Goal: Task Accomplishment & Management: Use online tool/utility

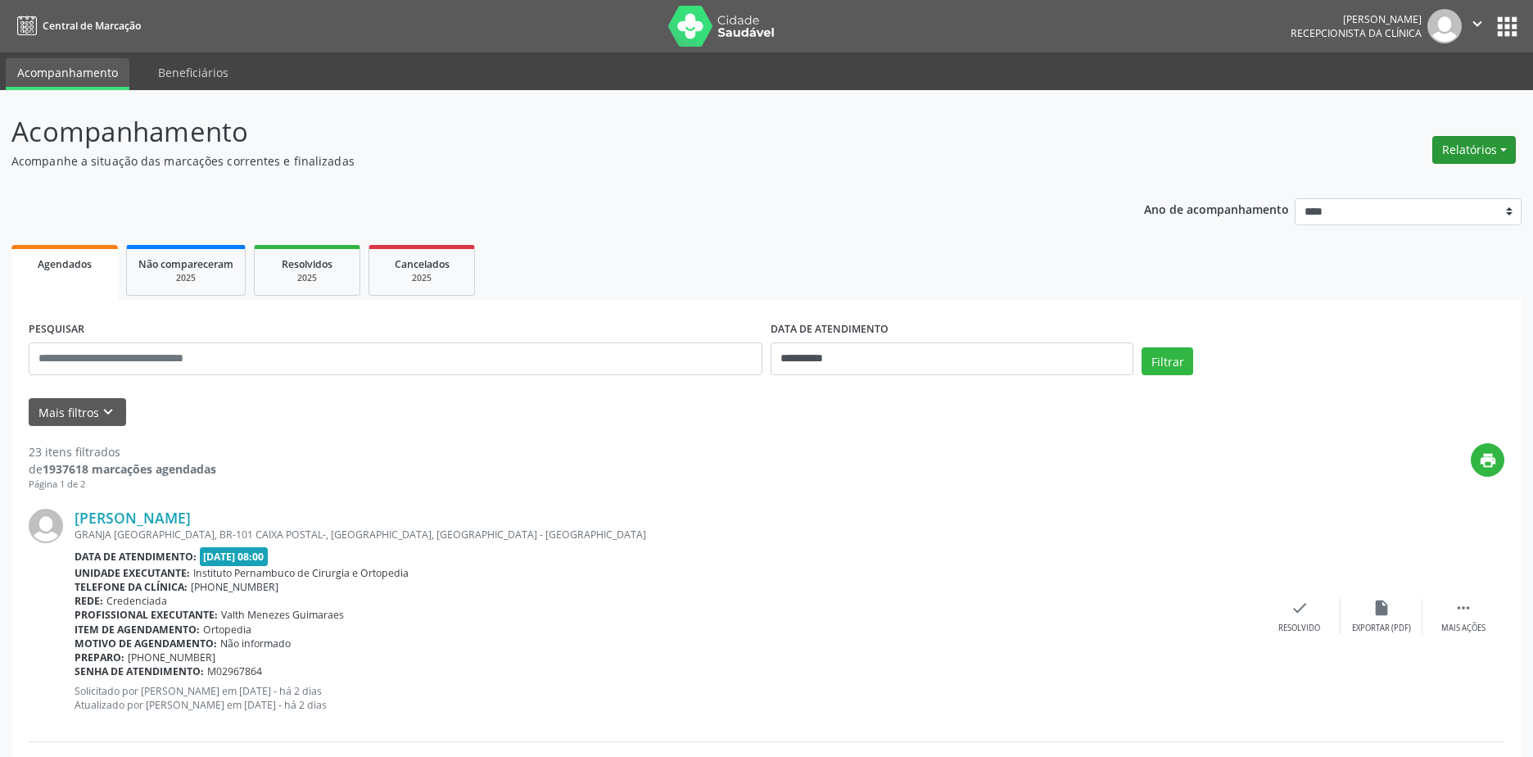
click at [1440, 152] on button "Relatórios" at bounding box center [1474, 150] width 84 height 28
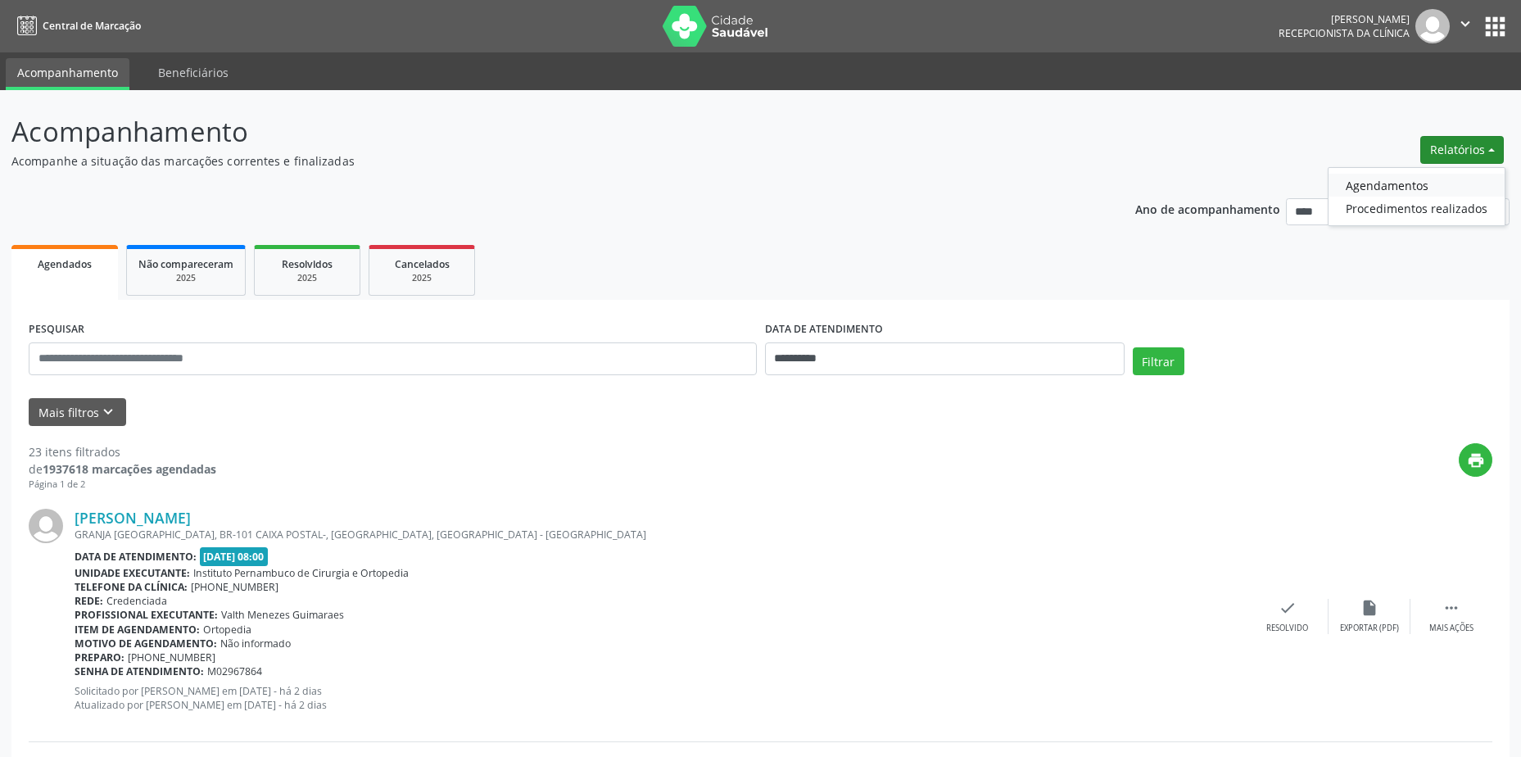
click at [1423, 175] on link "Agendamentos" at bounding box center [1416, 185] width 176 height 23
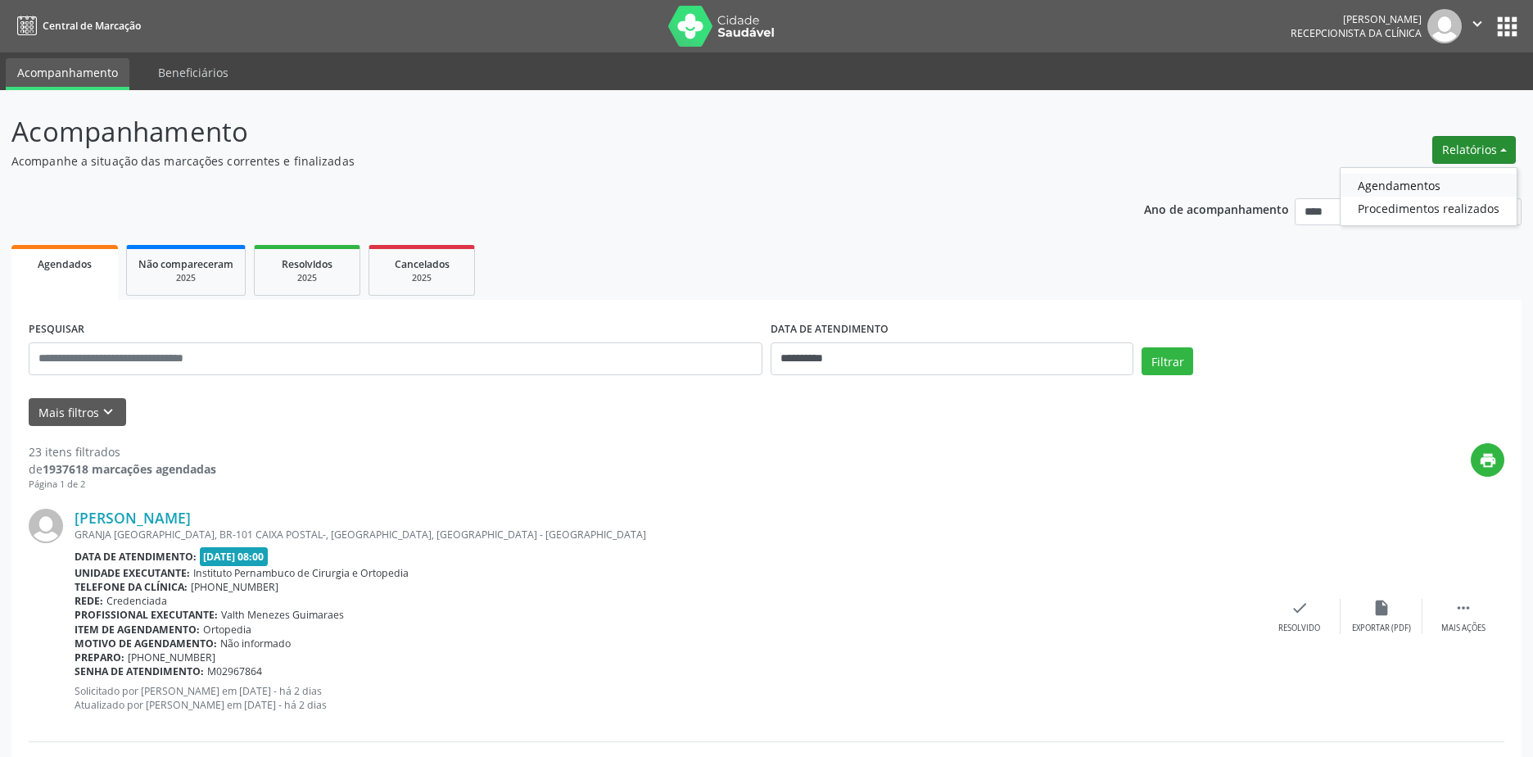
select select "*"
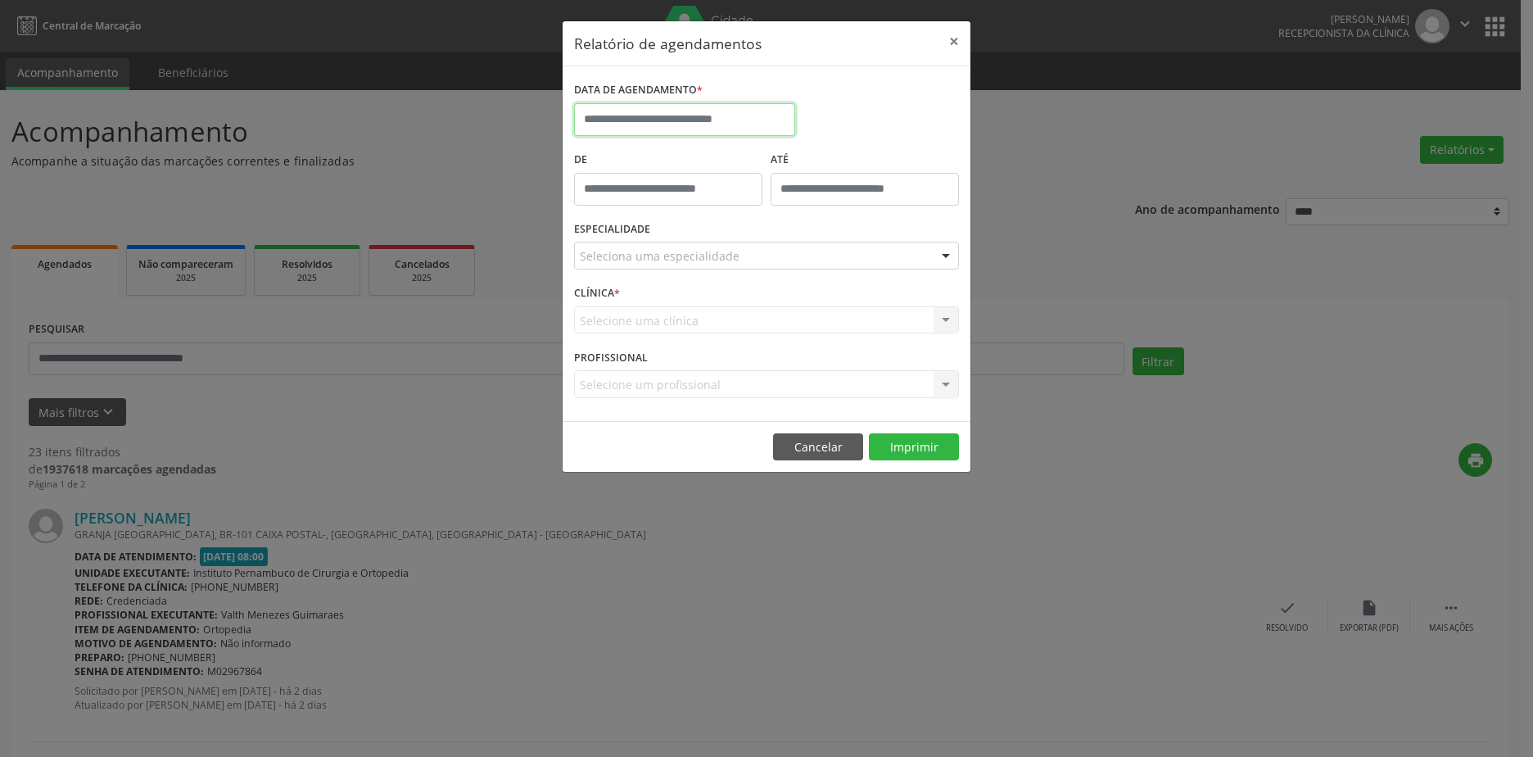
click at [729, 129] on input "text" at bounding box center [684, 119] width 221 height 33
click at [772, 250] on span "10" at bounding box center [772, 238] width 32 height 32
type input "**********"
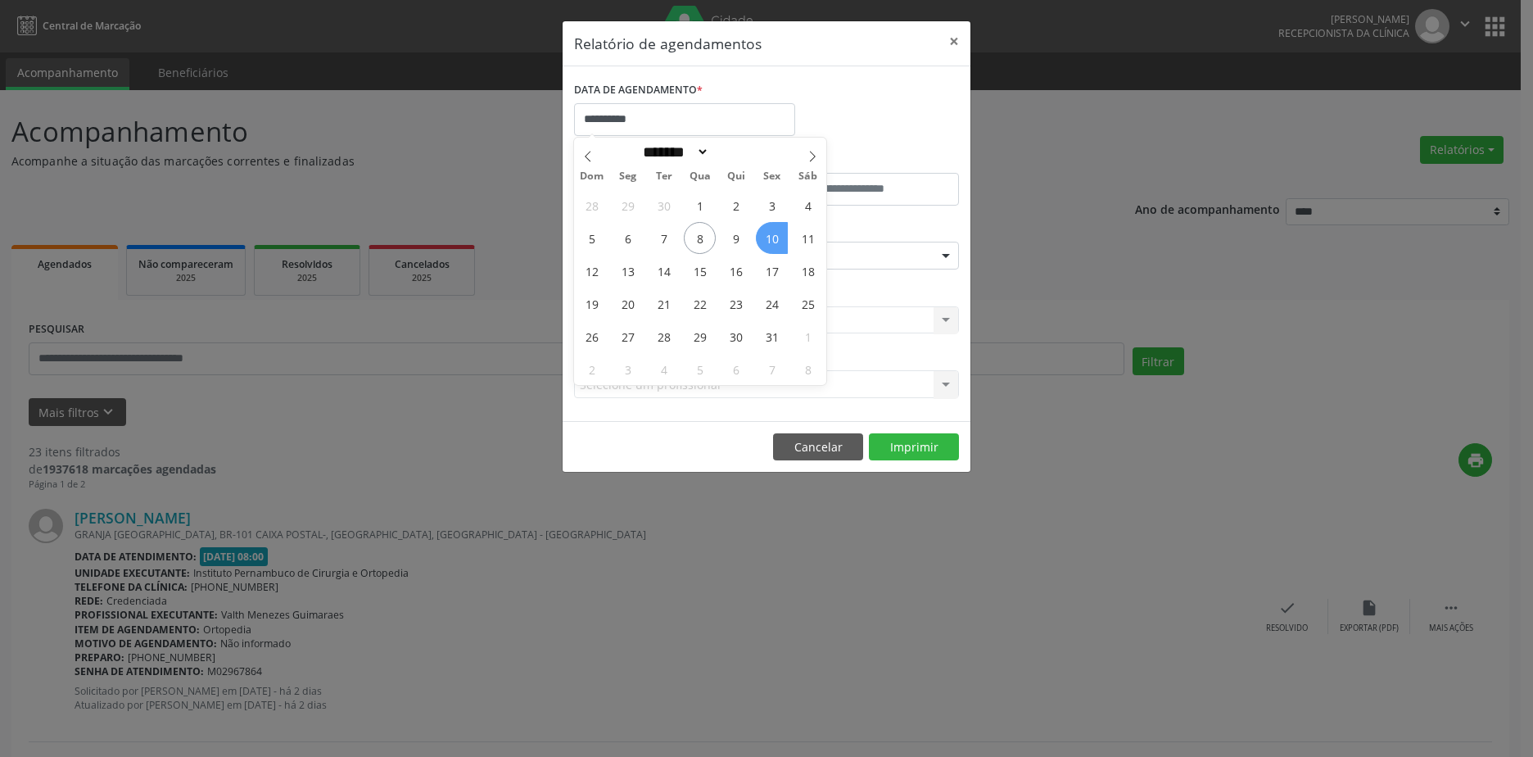
click at [772, 250] on span "10" at bounding box center [772, 238] width 32 height 32
click at [715, 265] on div "Seleciona uma especialidade" at bounding box center [766, 256] width 385 height 28
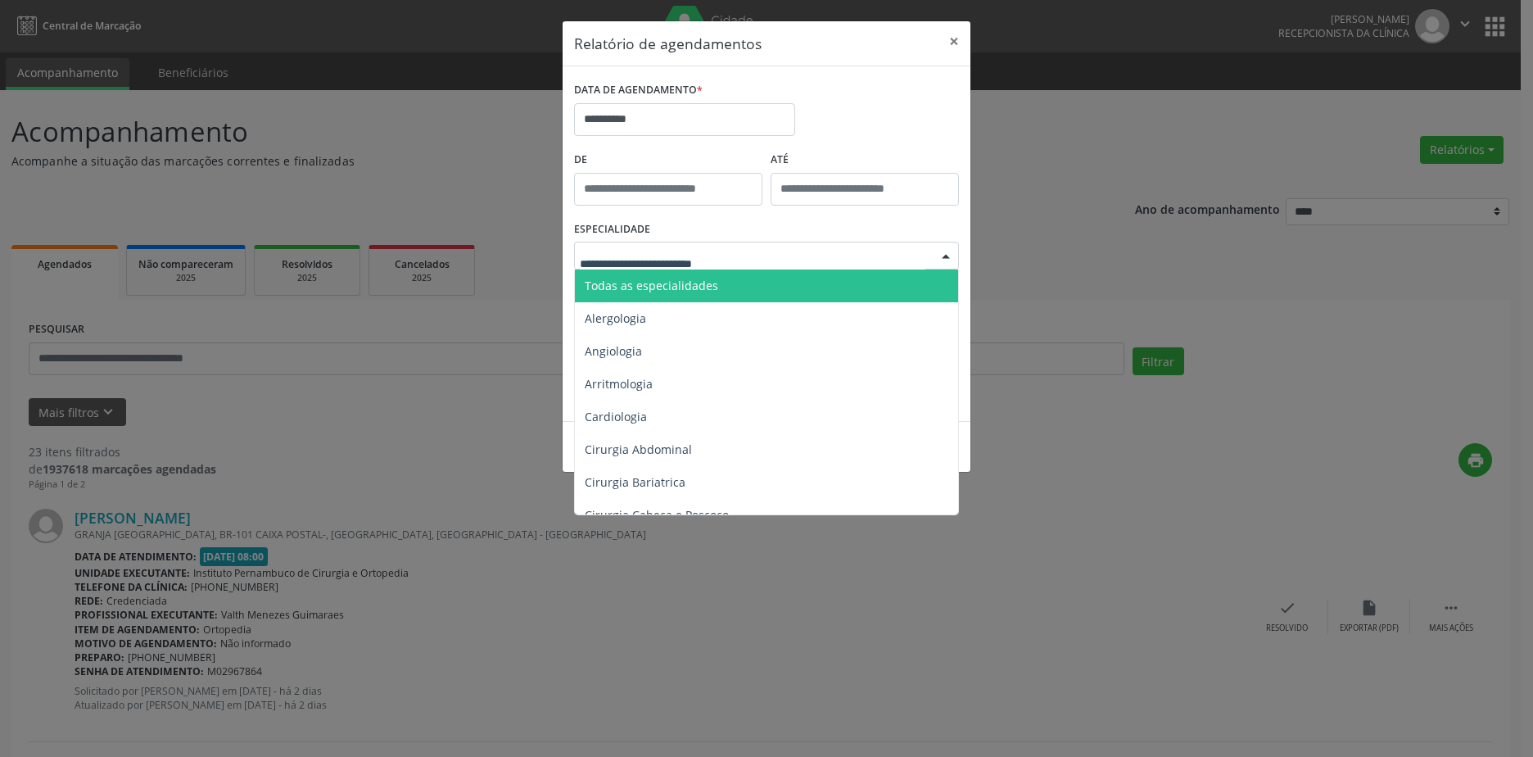
click at [716, 279] on span "Todas as especialidades" at bounding box center [768, 285] width 386 height 33
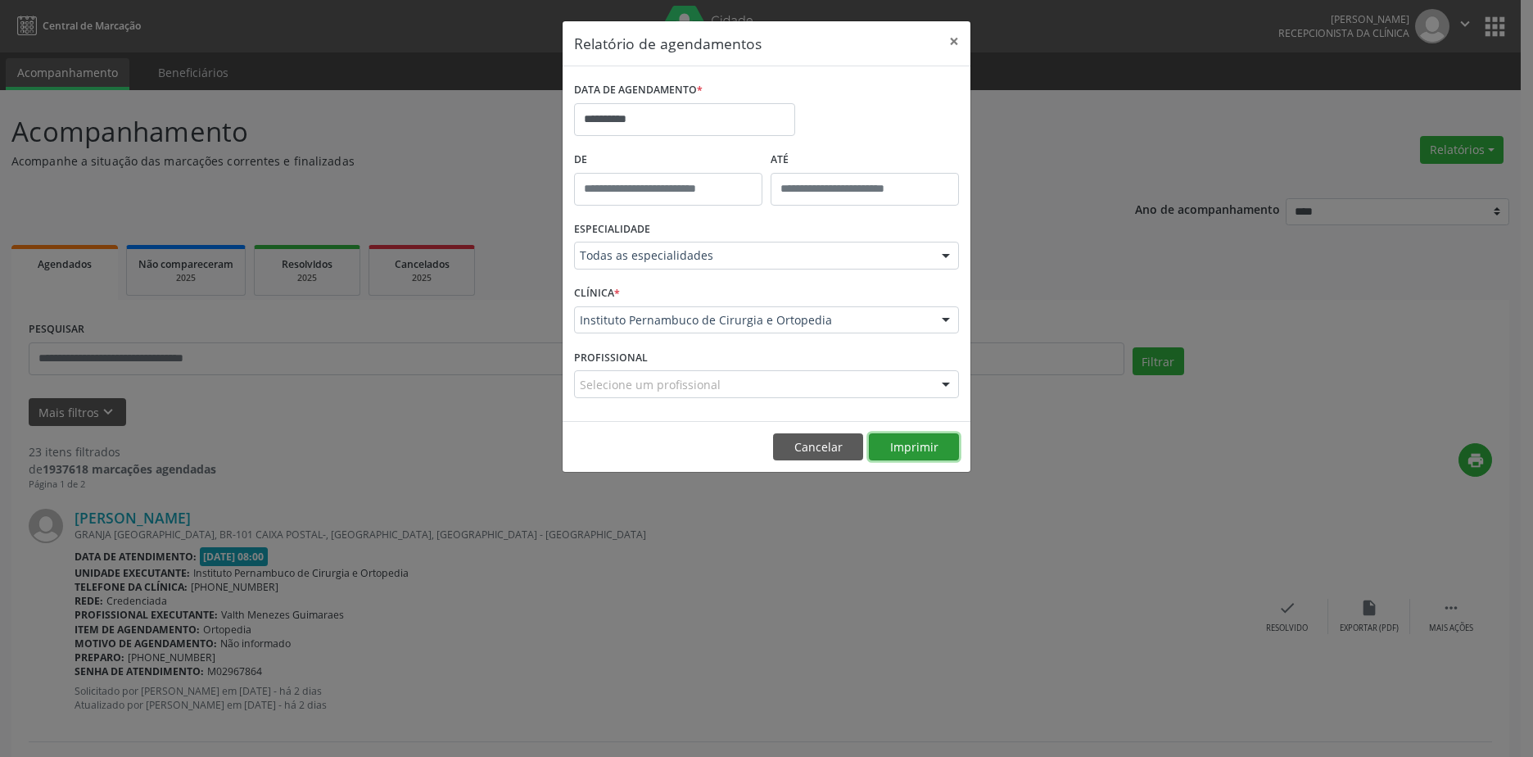
click at [900, 438] on button "Imprimir" at bounding box center [914, 447] width 90 height 28
